Goal: Navigation & Orientation: Find specific page/section

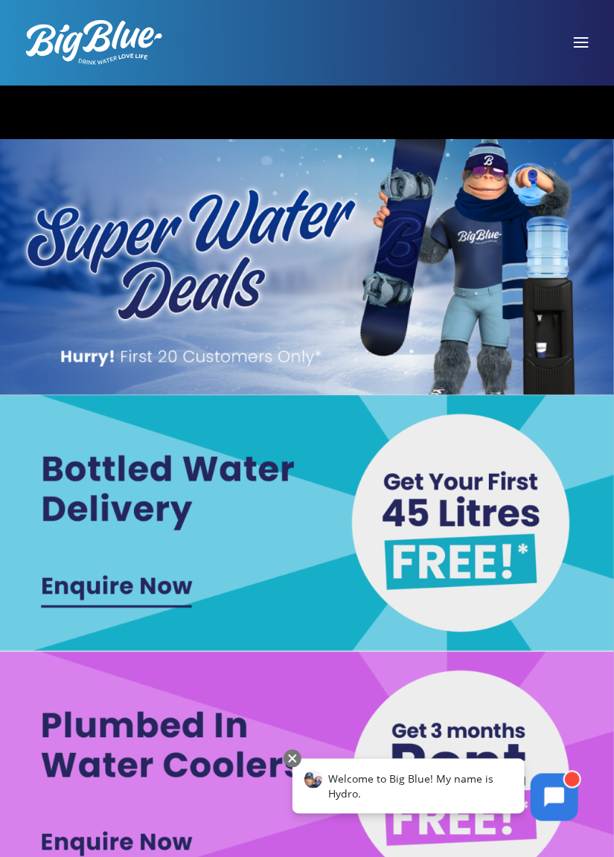
click at [576, 53] on div at bounding box center [581, 43] width 68 height 42
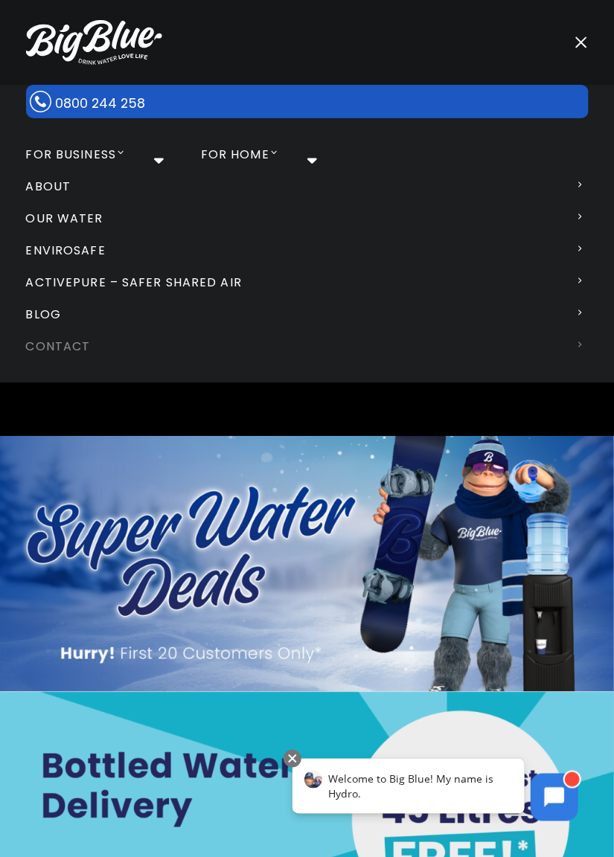
click at [74, 346] on link "Contact" at bounding box center [307, 346] width 616 height 32
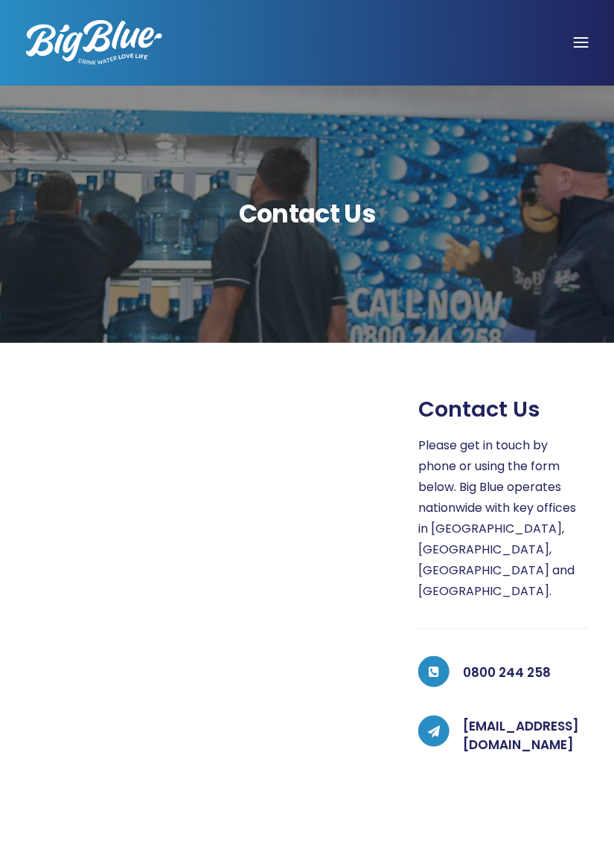
click at [584, 44] on div at bounding box center [581, 43] width 68 height 42
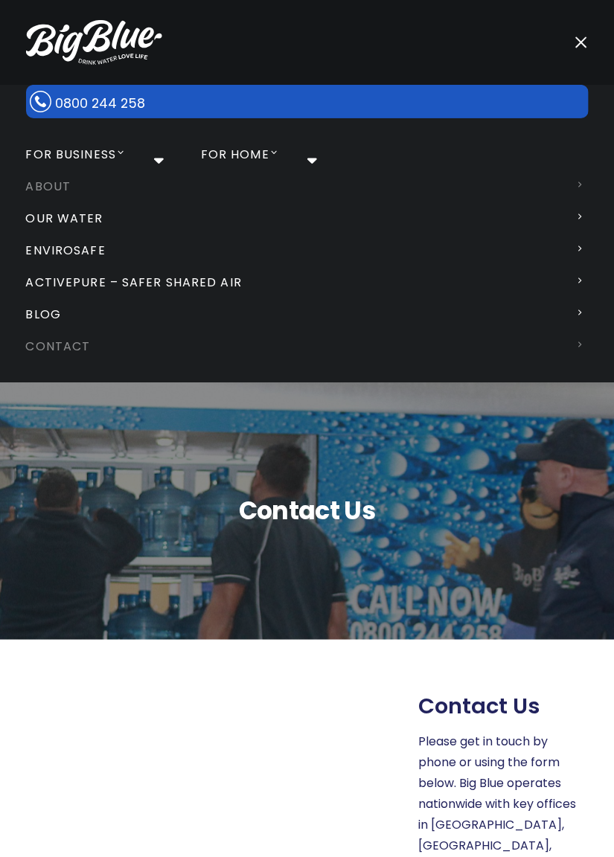
click at [48, 190] on link "About" at bounding box center [307, 186] width 616 height 32
